Goal: Navigation & Orientation: Find specific page/section

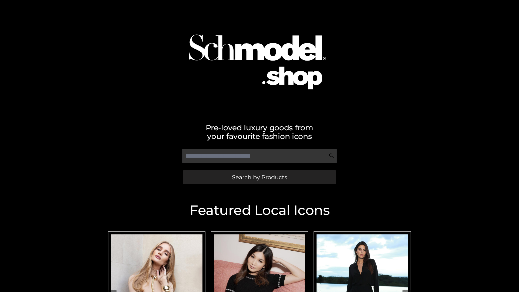
click at [259, 177] on span "Search by Products" at bounding box center [259, 177] width 55 height 6
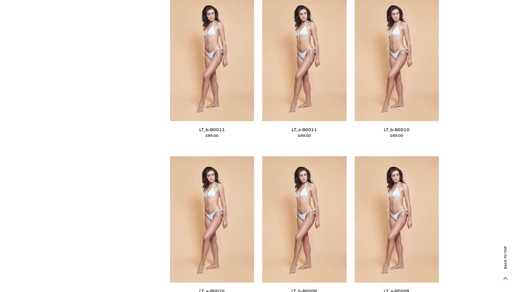
scroll to position [2429, 0]
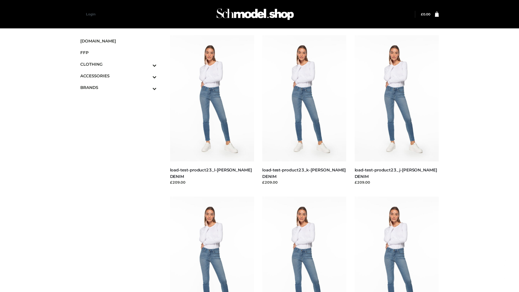
scroll to position [474, 0]
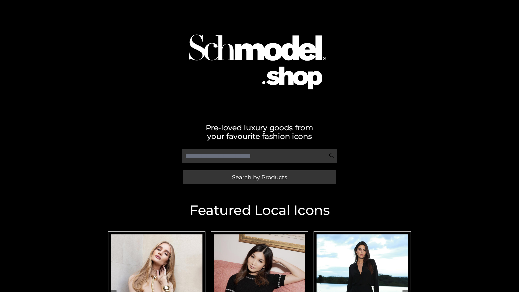
click at [259, 177] on span "Search by Products" at bounding box center [259, 177] width 55 height 6
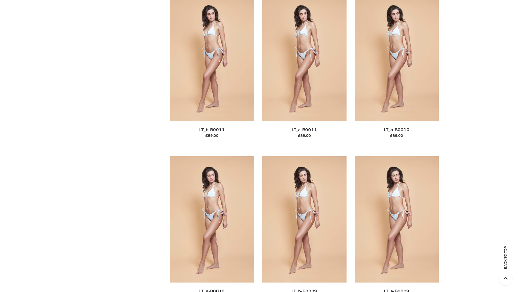
scroll to position [2429, 0]
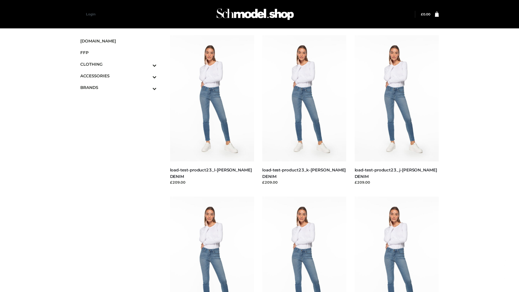
scroll to position [474, 0]
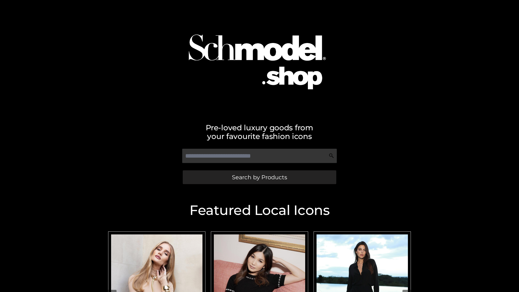
click at [259, 177] on span "Search by Products" at bounding box center [259, 177] width 55 height 6
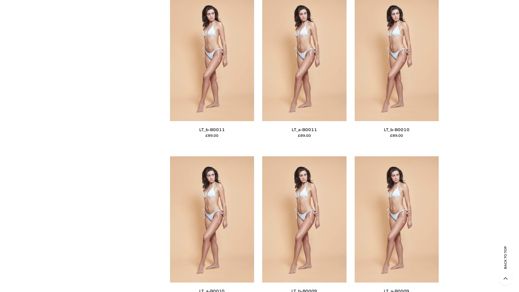
scroll to position [2429, 0]
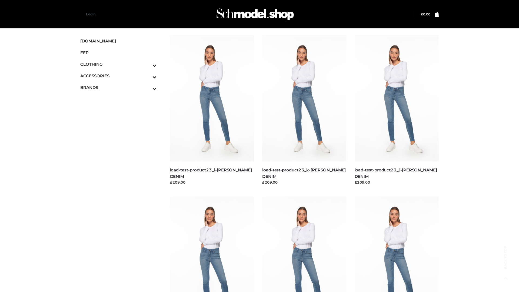
scroll to position [474, 0]
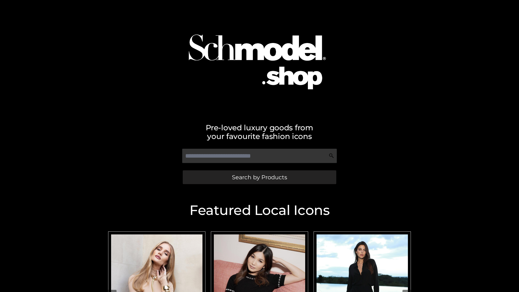
click at [259, 177] on span "Search by Products" at bounding box center [259, 177] width 55 height 6
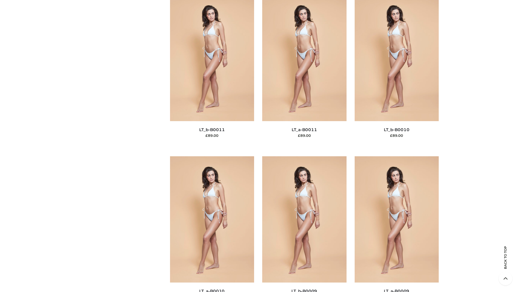
scroll to position [2429, 0]
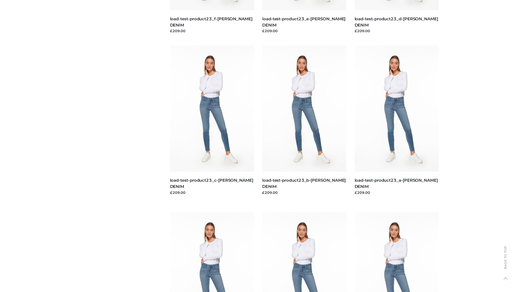
scroll to position [474, 0]
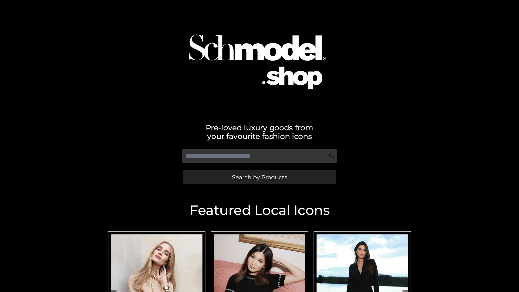
click at [259, 177] on span "Search by Products" at bounding box center [259, 177] width 55 height 6
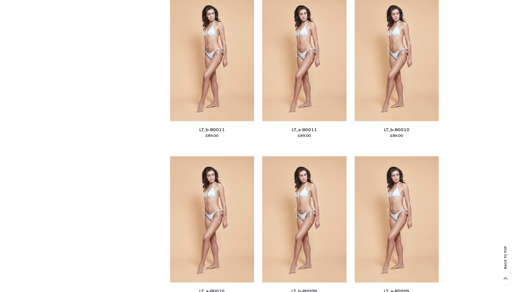
scroll to position [2429, 0]
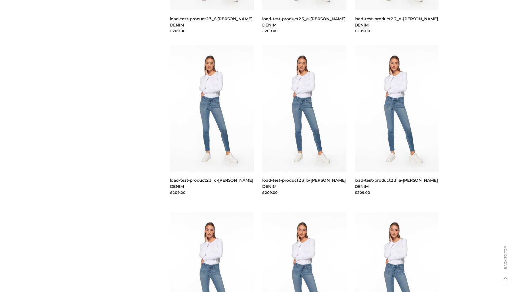
scroll to position [474, 0]
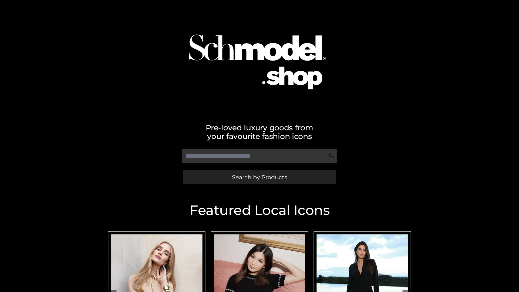
click at [259, 177] on span "Search by Products" at bounding box center [259, 177] width 55 height 6
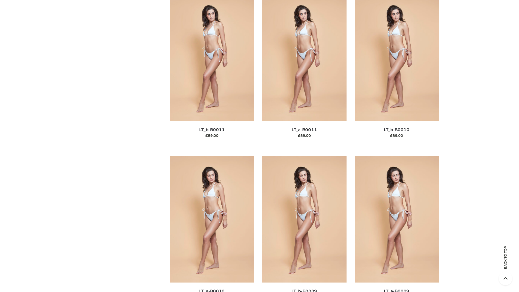
scroll to position [2429, 0]
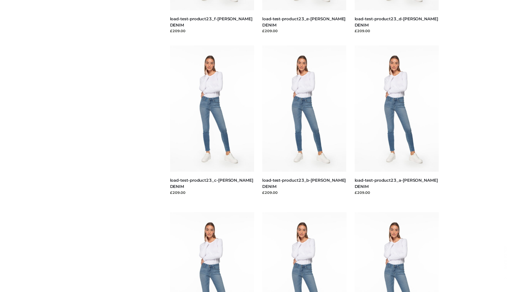
scroll to position [474, 0]
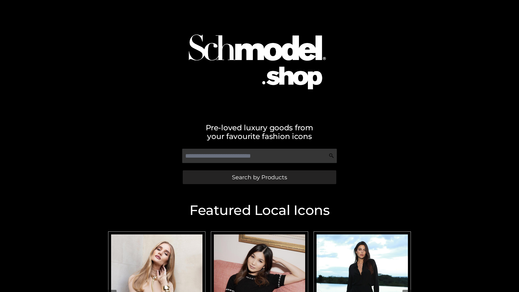
click at [259, 177] on span "Search by Products" at bounding box center [259, 177] width 55 height 6
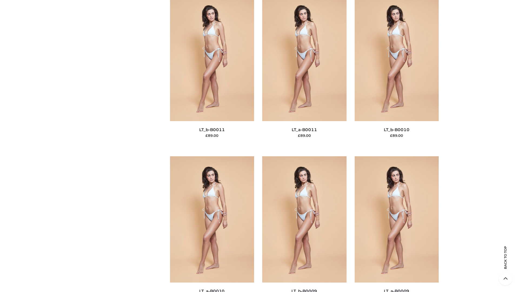
scroll to position [2429, 0]
